Goal: Register for event/course

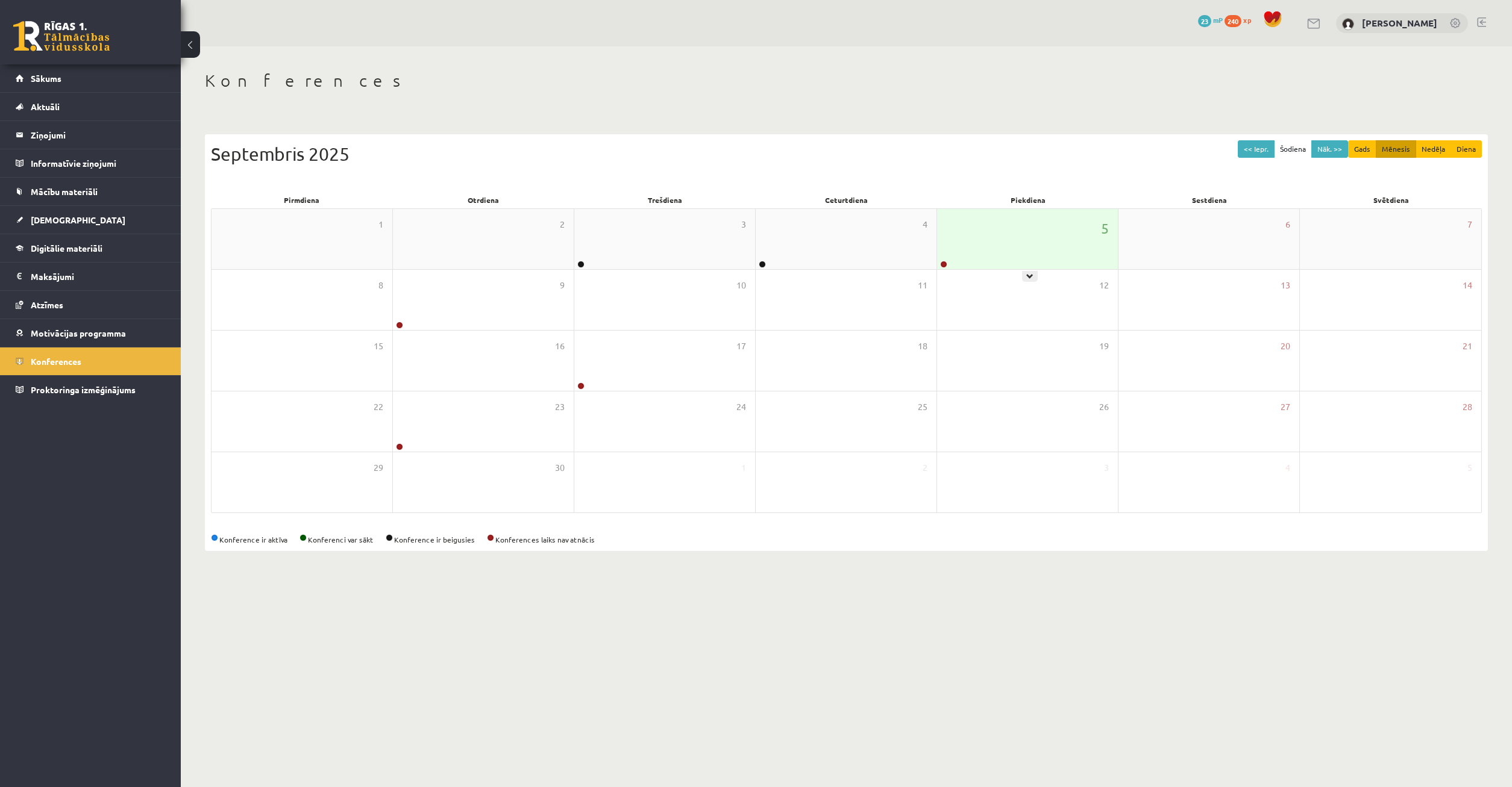
click at [957, 250] on div "5" at bounding box center [1027, 239] width 181 height 60
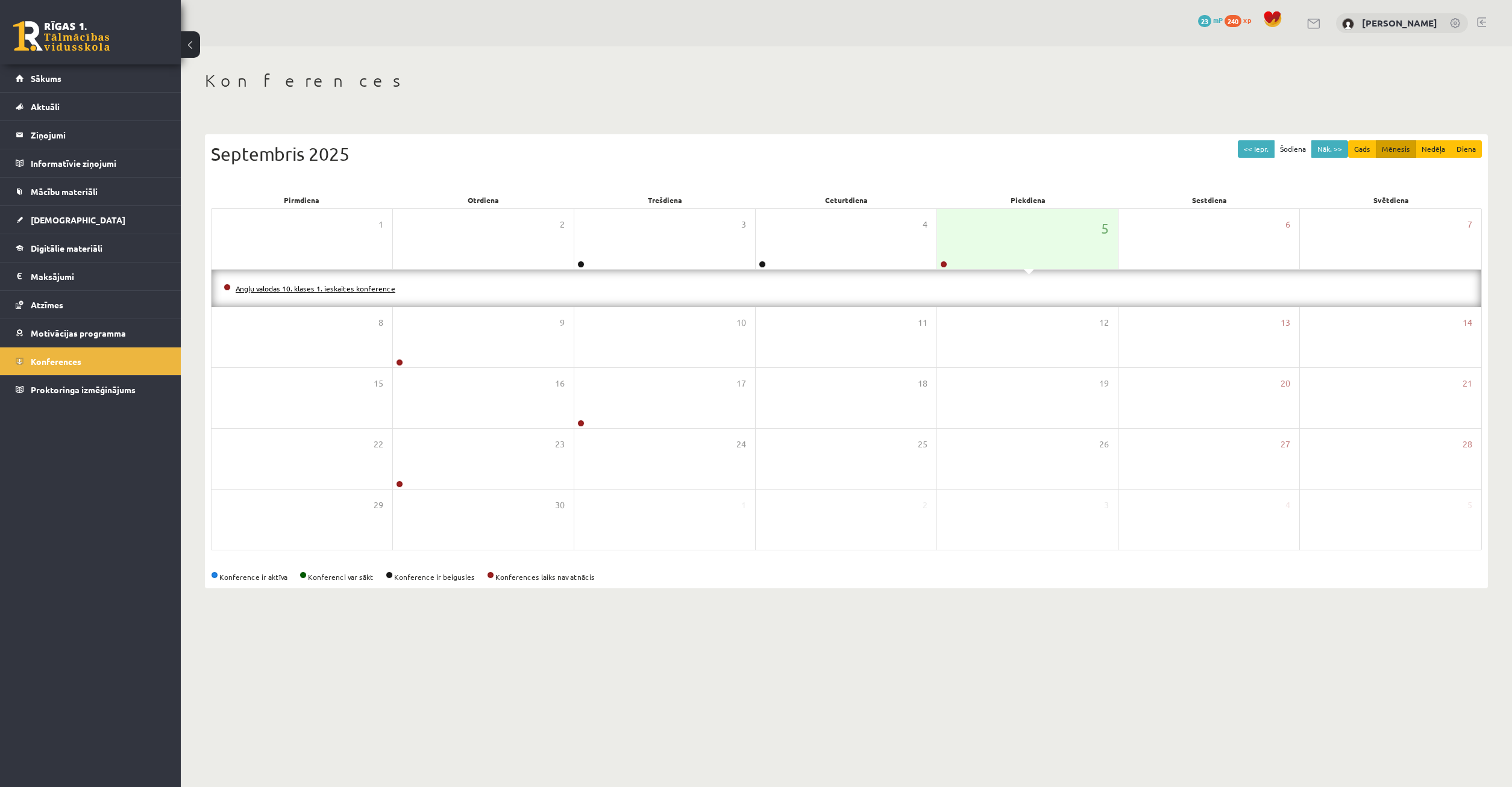
click at [320, 289] on link "Angļu valodas 10. klases 1. ieskaites konference" at bounding box center [315, 288] width 160 height 9
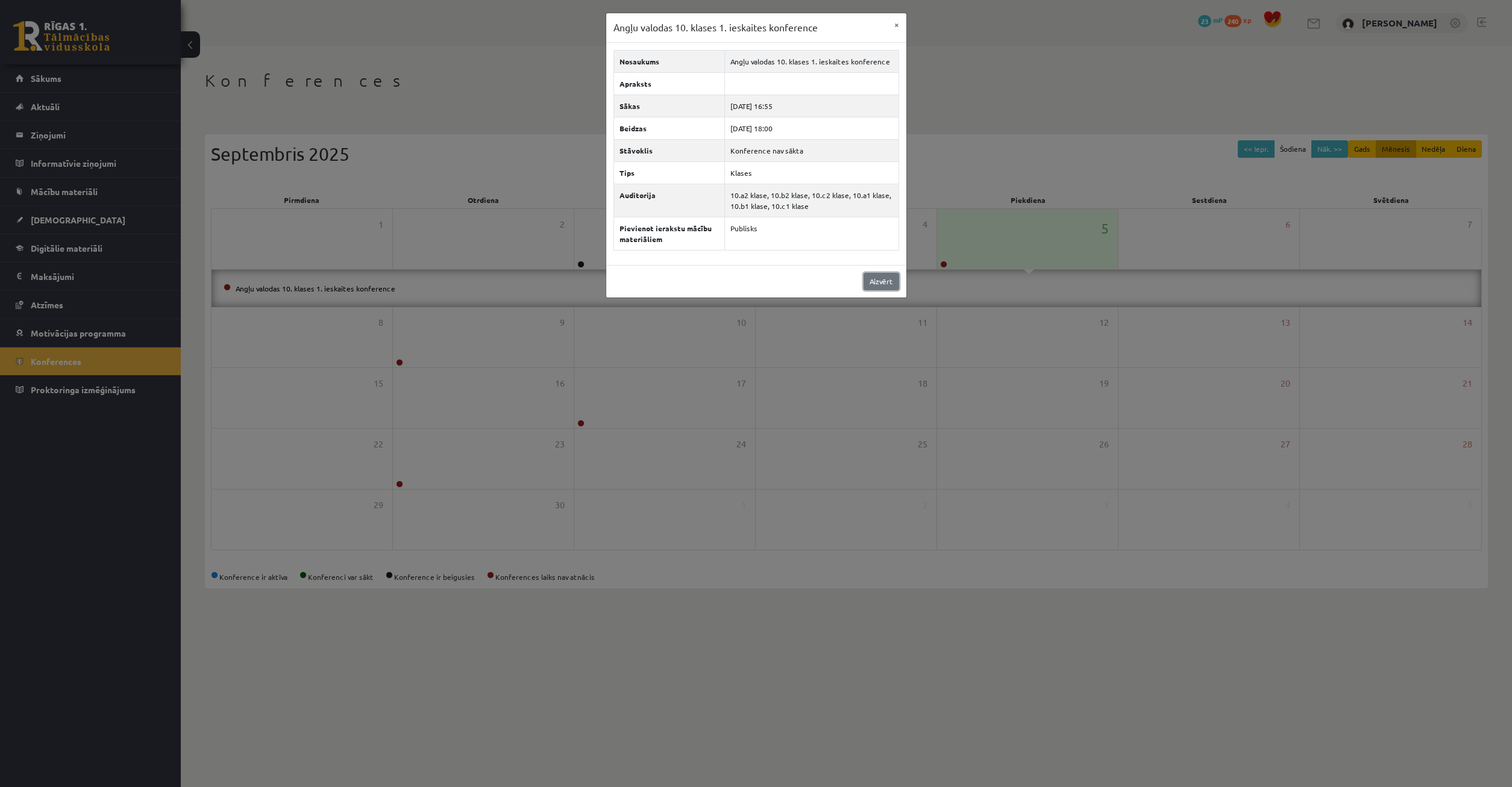
click at [890, 277] on link "Aizvērt" at bounding box center [881, 282] width 35 height 17
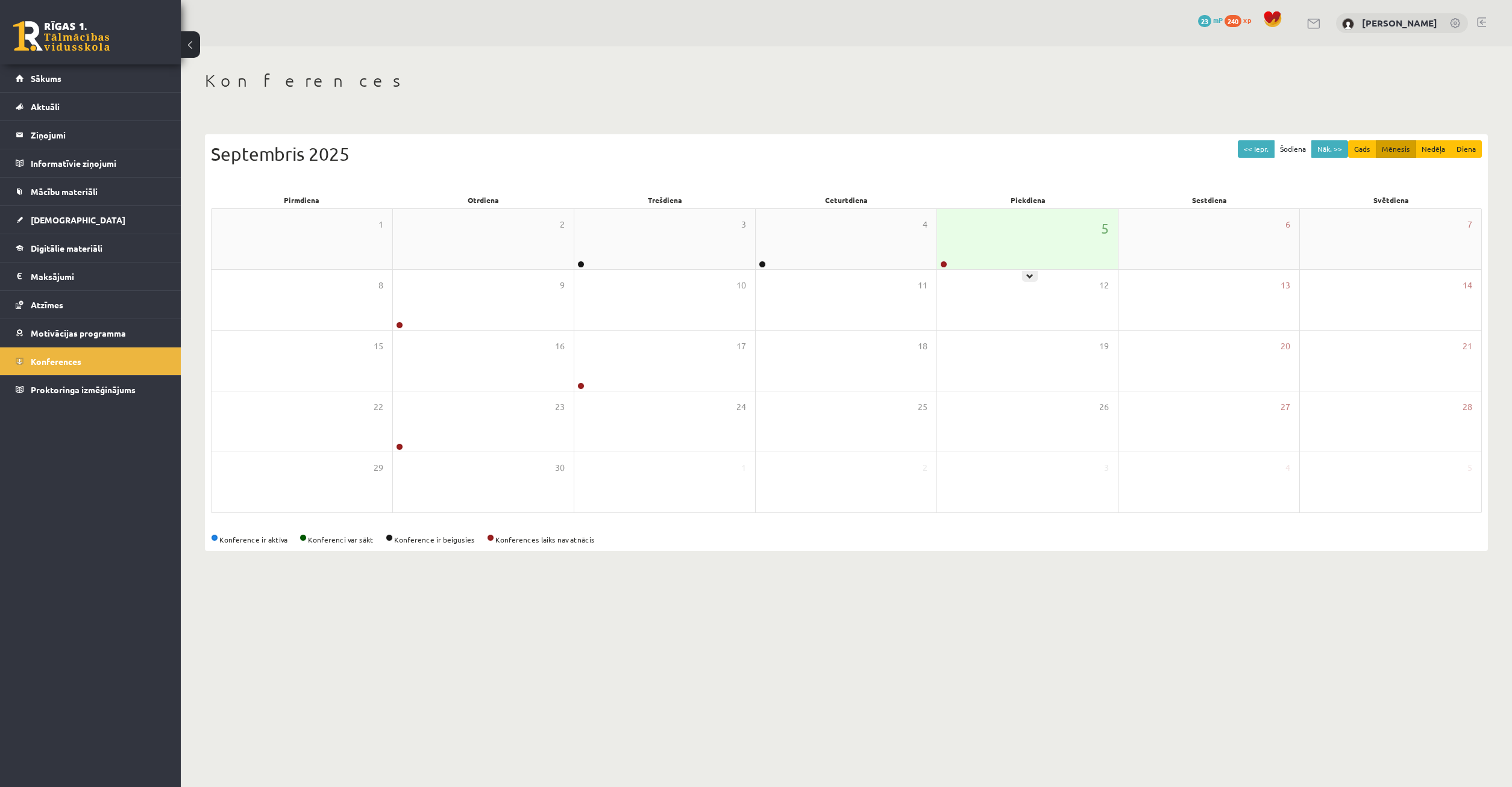
click at [979, 240] on div "5" at bounding box center [1027, 239] width 181 height 60
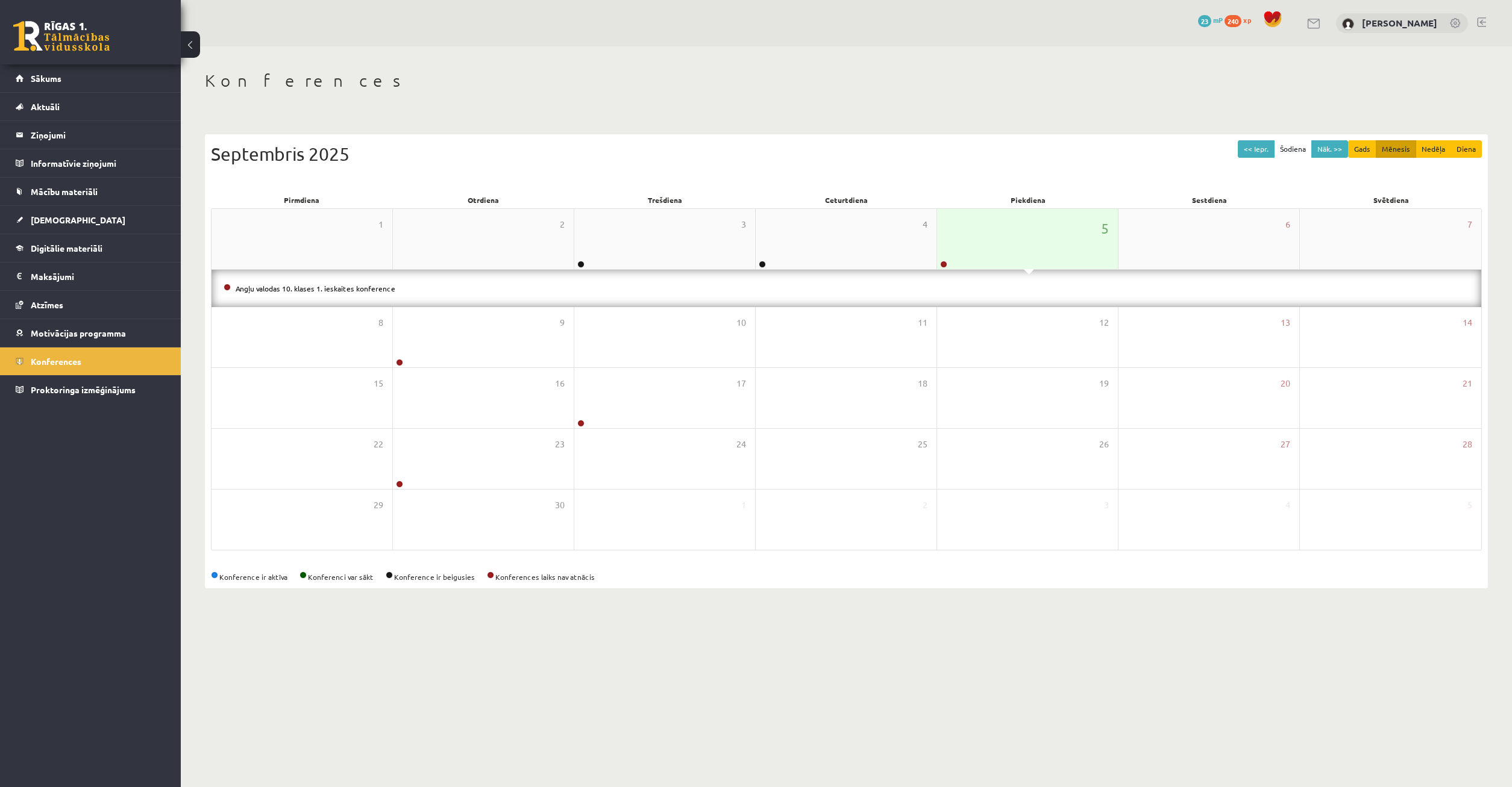
click at [970, 241] on div "5" at bounding box center [1027, 239] width 181 height 60
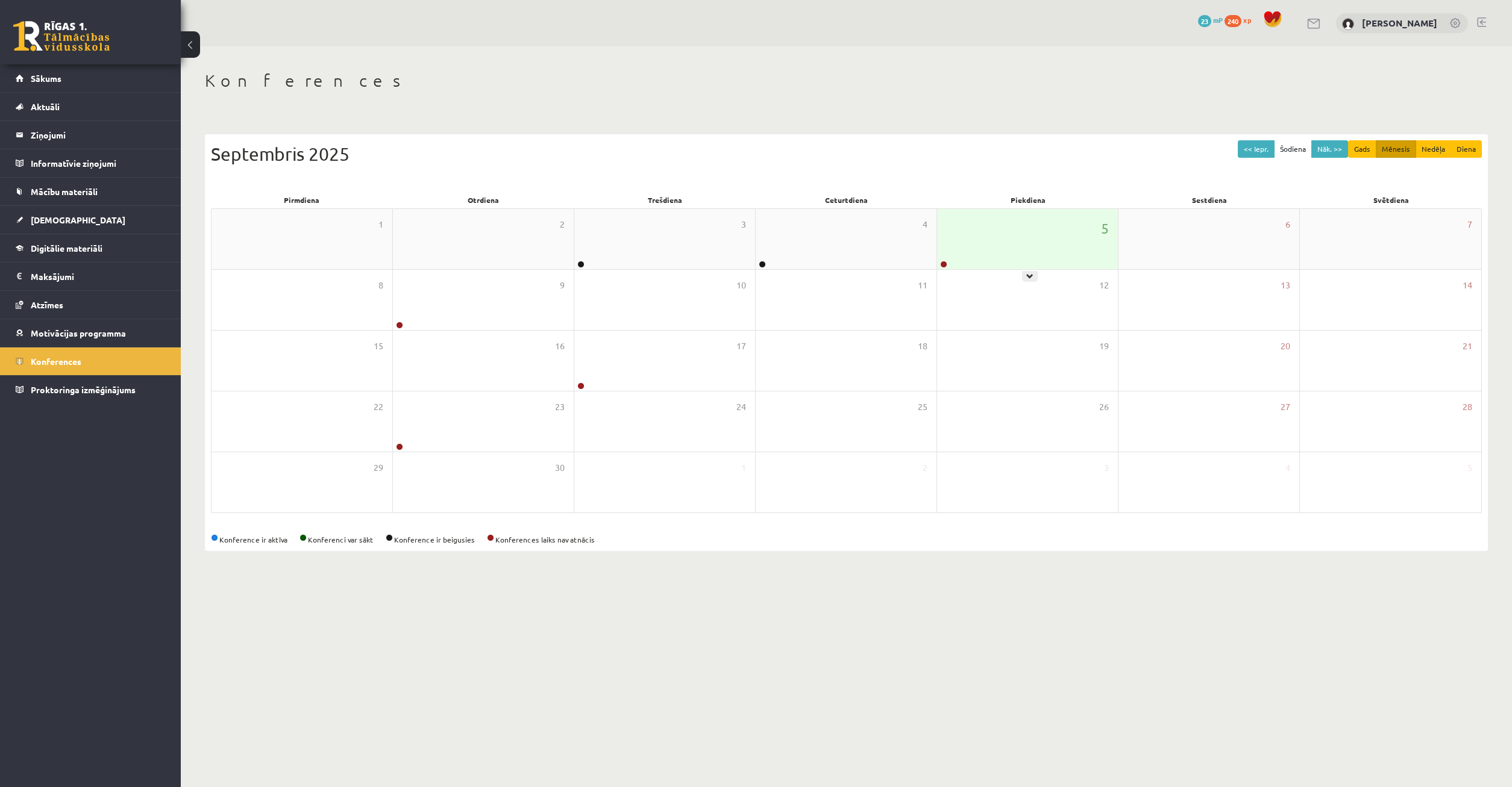
click at [949, 260] on div "5" at bounding box center [1027, 239] width 181 height 60
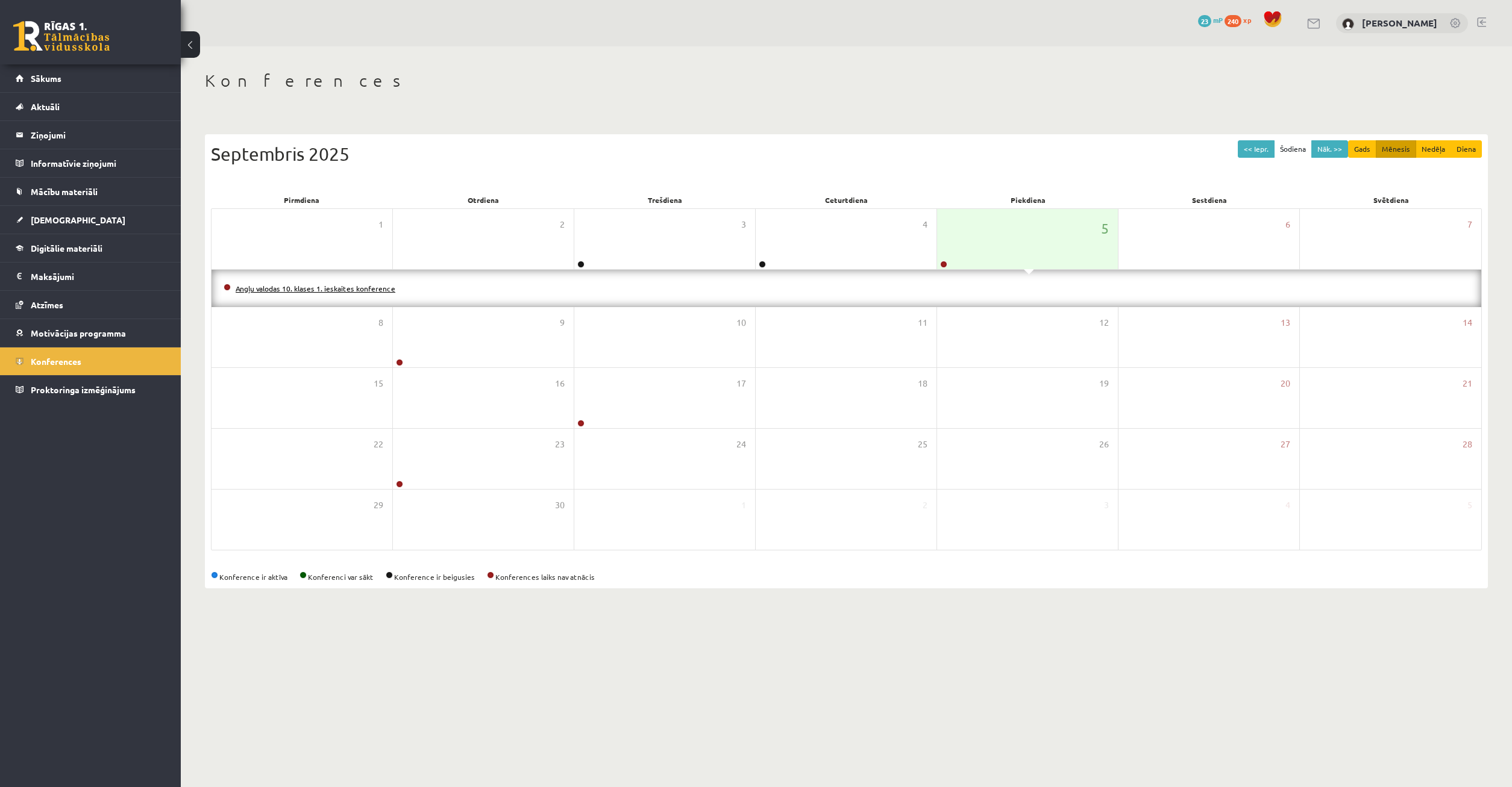
click at [359, 288] on link "Angļu valodas 10. klases 1. ieskaites konference" at bounding box center [315, 288] width 160 height 9
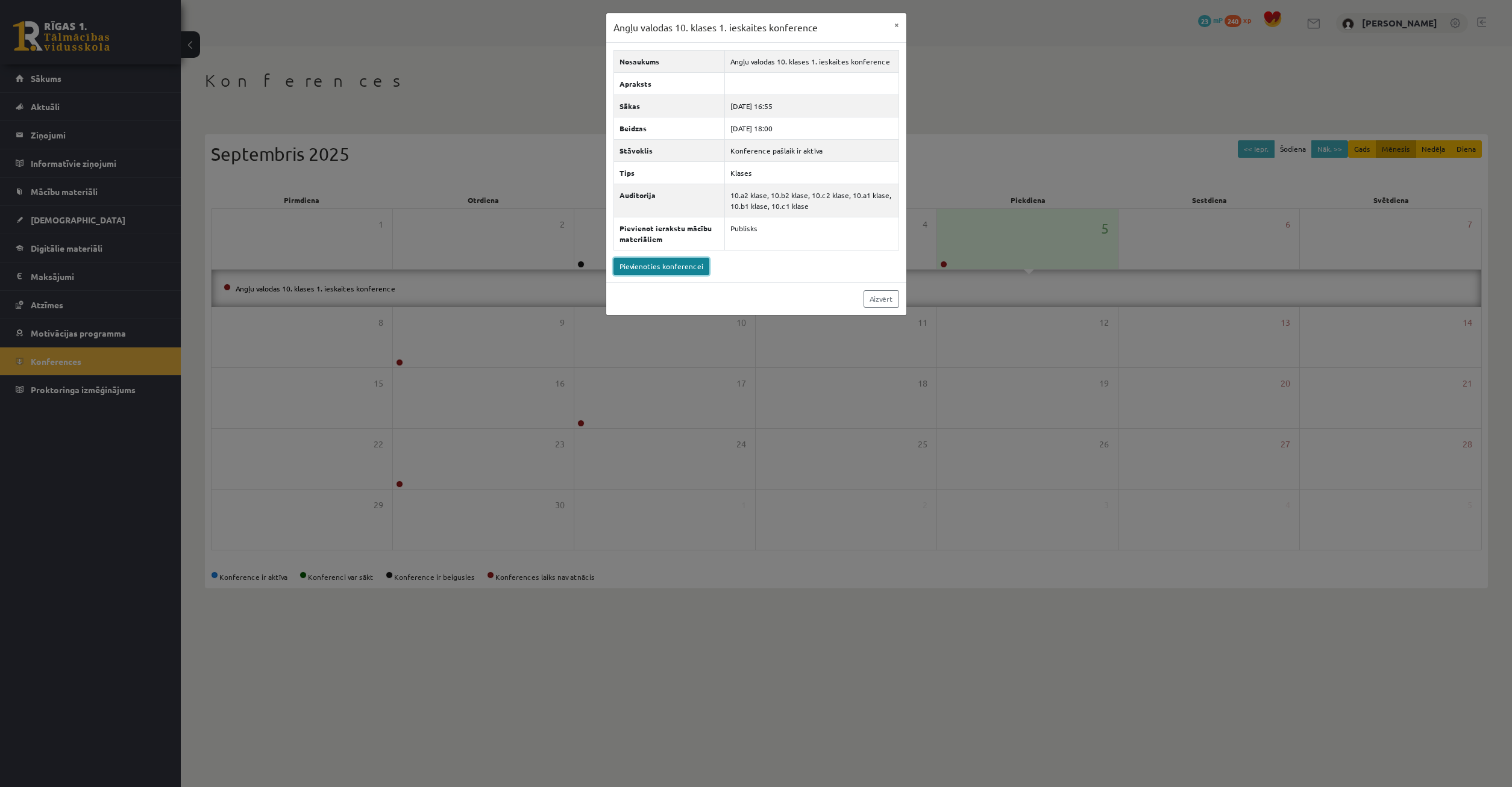
click at [674, 269] on link "Pievienoties konferencei" at bounding box center [661, 266] width 96 height 17
